Goal: Information Seeking & Learning: Learn about a topic

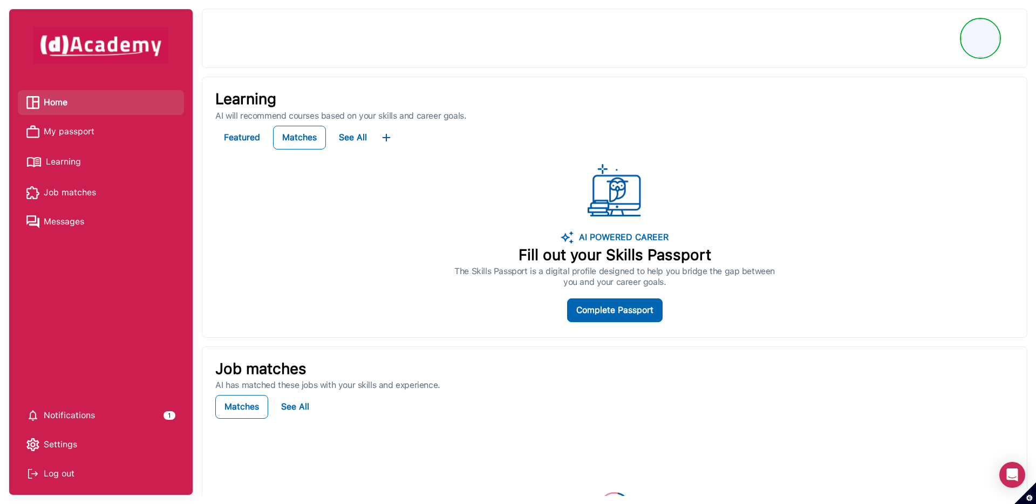
click at [64, 160] on span "Learning" at bounding box center [63, 162] width 35 height 16
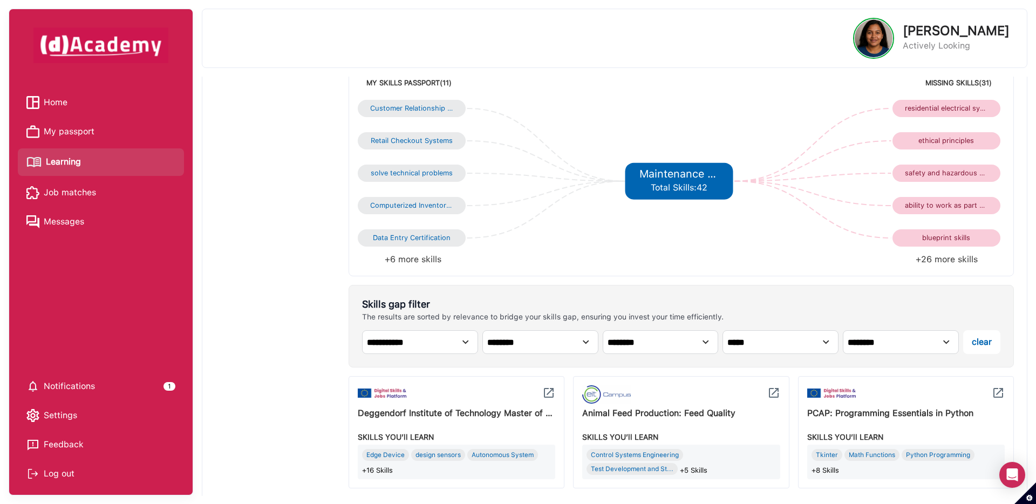
scroll to position [158, 0]
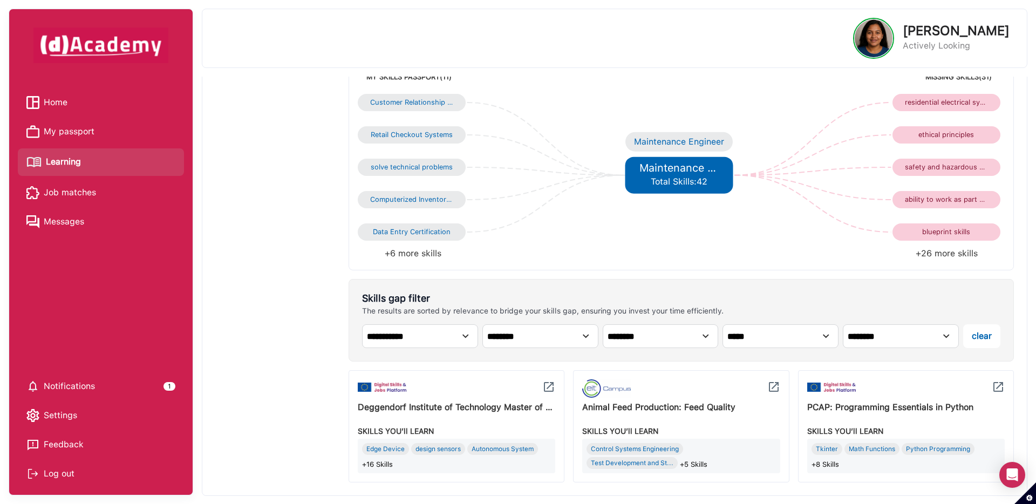
click at [666, 172] on h5 "Maintenance Engineer" at bounding box center [679, 167] width 79 height 13
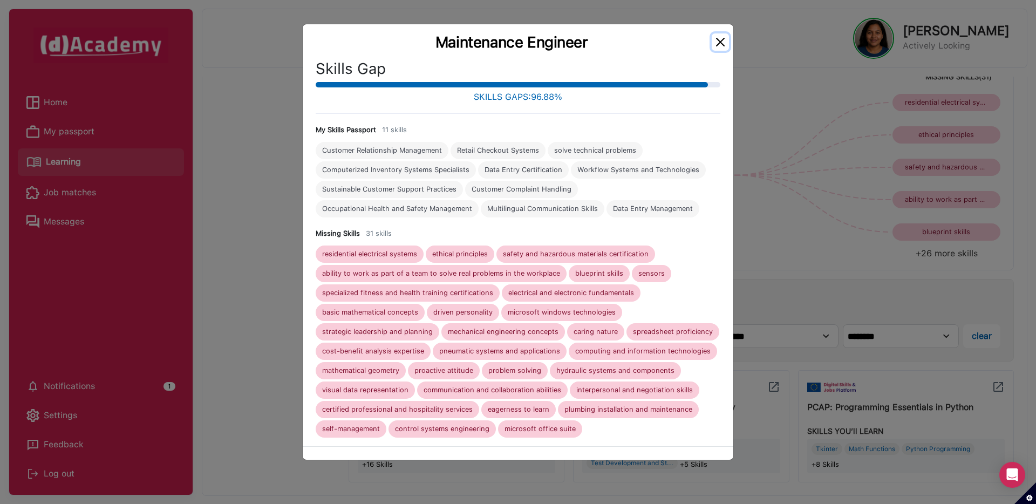
click at [717, 44] on button "Close" at bounding box center [720, 41] width 17 height 17
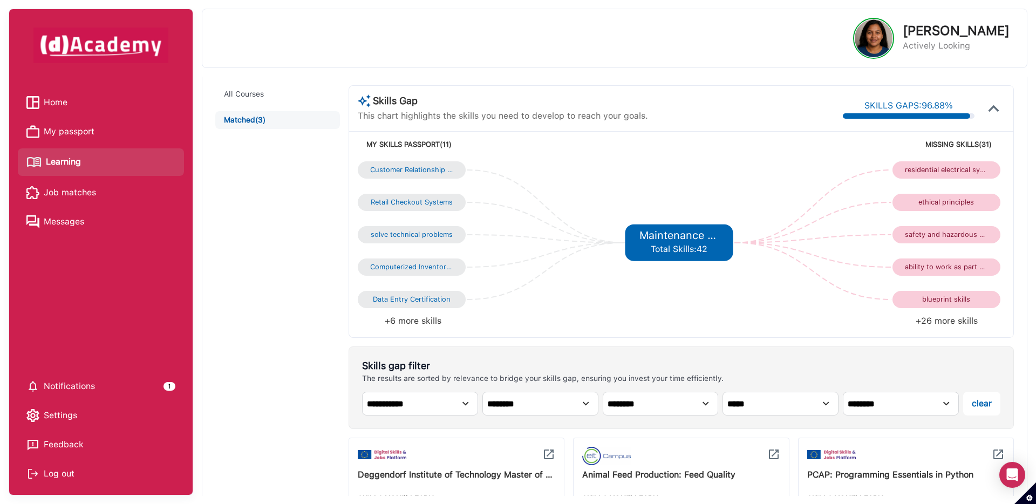
scroll to position [0, 0]
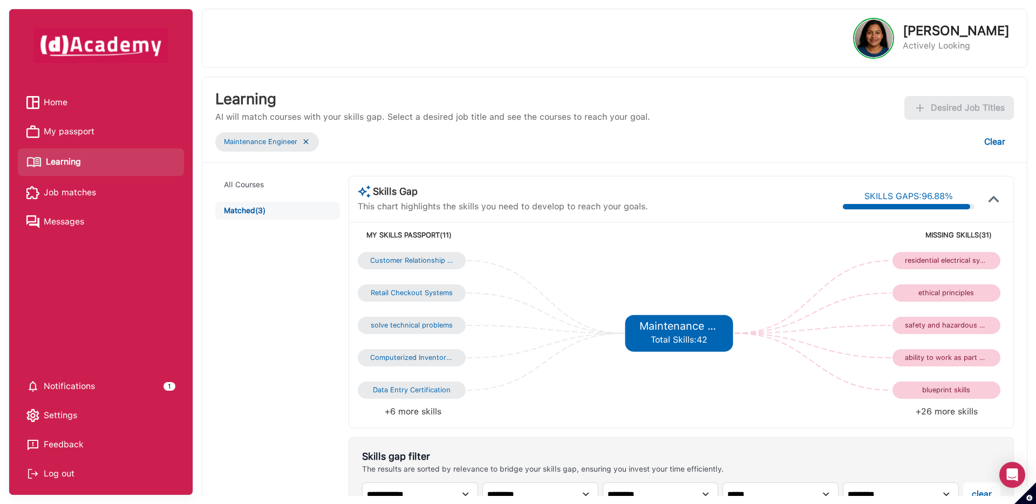
click at [307, 144] on img at bounding box center [306, 141] width 9 height 9
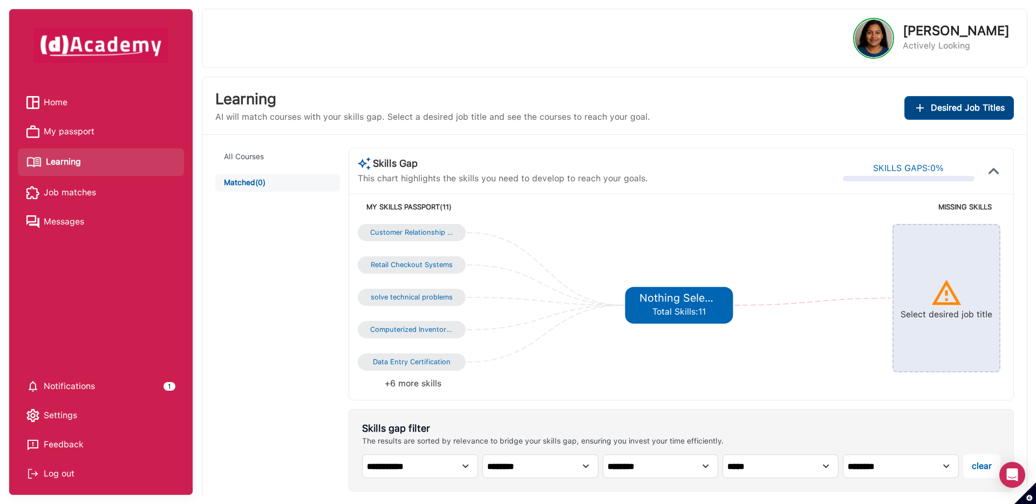
click at [937, 106] on span "Desired Job Titles" at bounding box center [968, 107] width 74 height 15
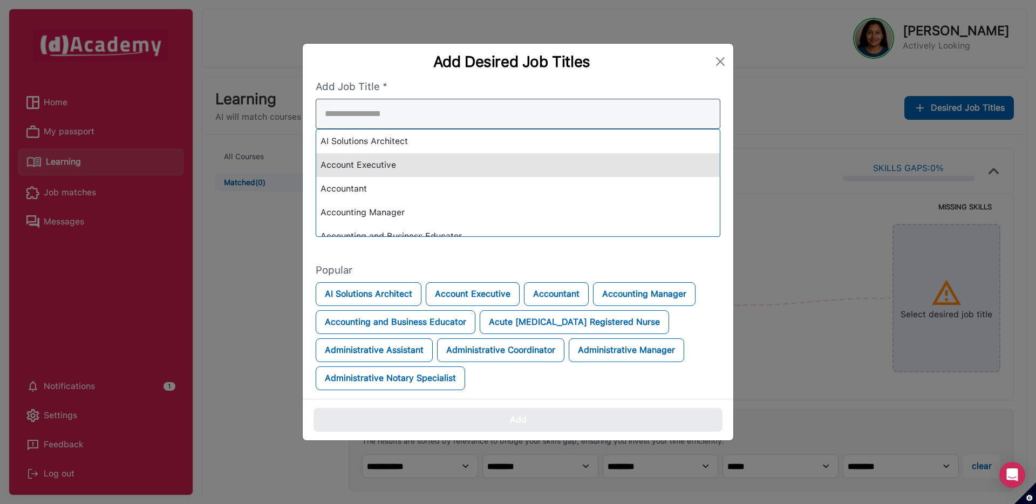
click at [632, 163] on div "AI Solutions Architect Account Executive Accountant Accounting Manager Accounti…" at bounding box center [518, 168] width 405 height 138
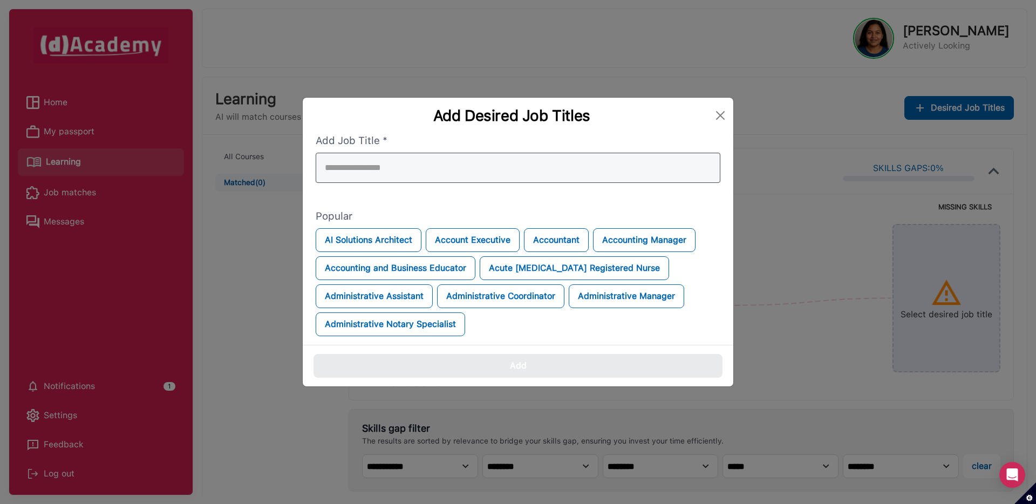
click at [632, 163] on input "search" at bounding box center [518, 168] width 405 height 30
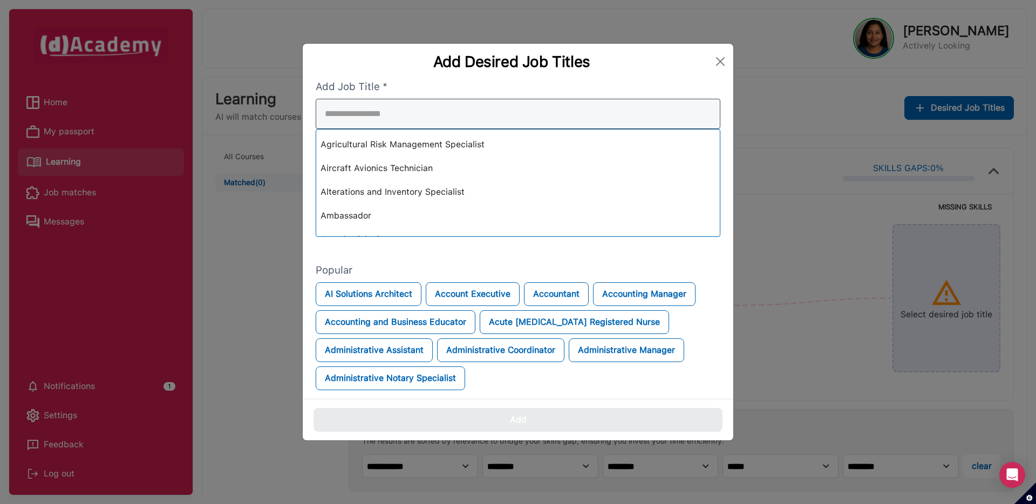
scroll to position [424, 0]
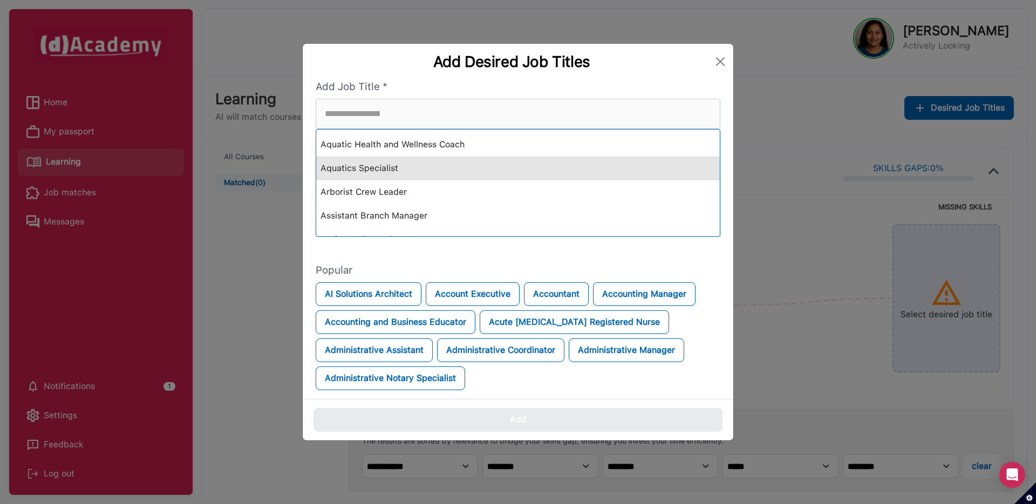
click at [587, 171] on div "Aquatics Specialist" at bounding box center [518, 169] width 404 height 24
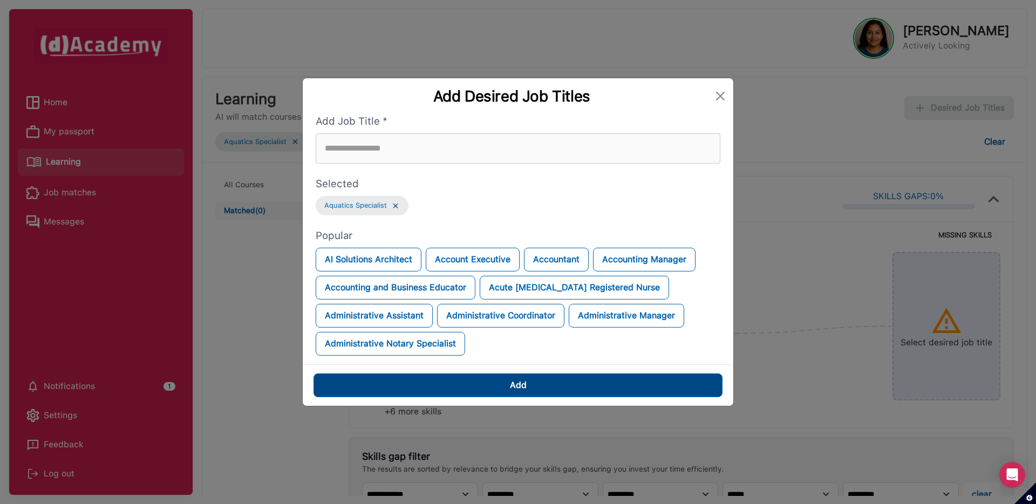
click at [543, 380] on button "Add" at bounding box center [518, 385] width 409 height 24
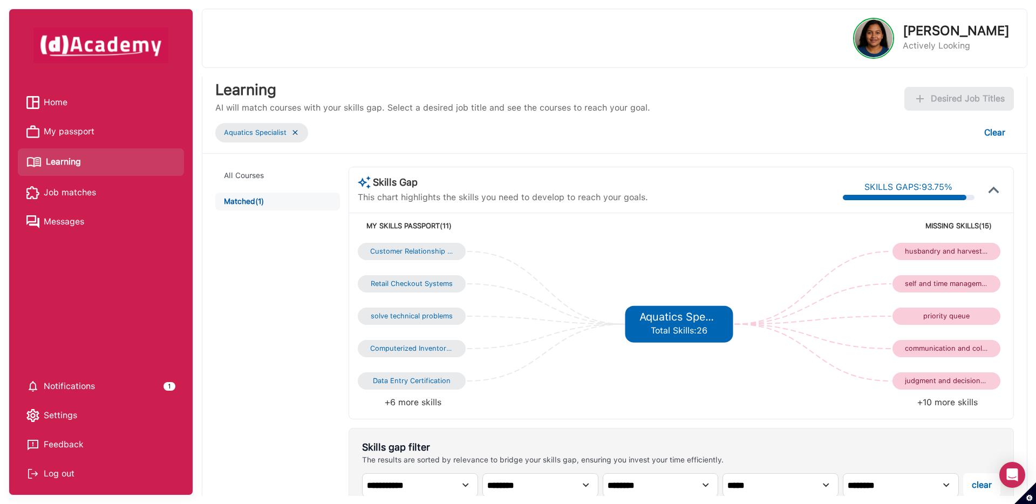
scroll to position [0, 0]
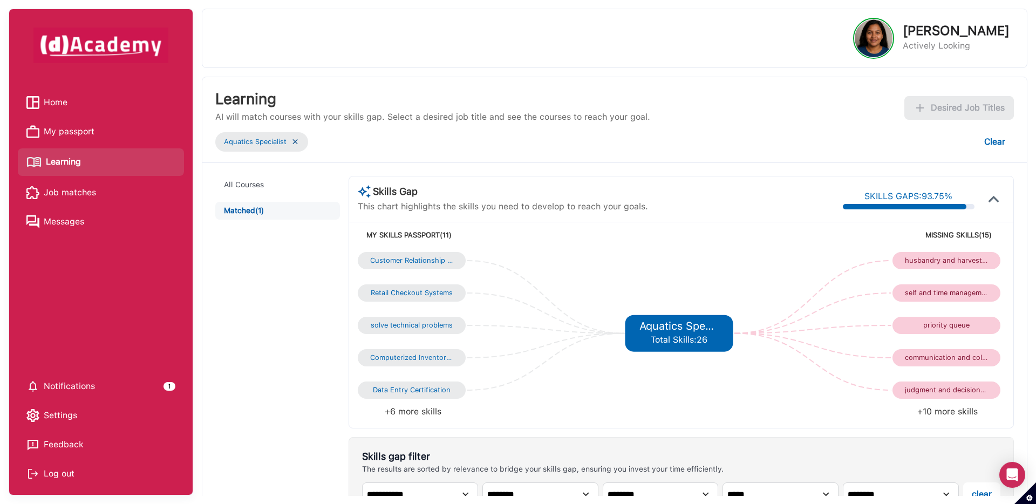
click at [912, 168] on div "**********" at bounding box center [614, 408] width 825 height 491
